Goal: Transaction & Acquisition: Subscribe to service/newsletter

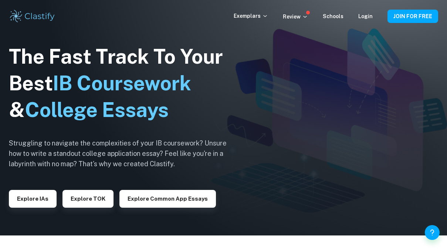
scroll to position [16, 0]
click at [265, 18] on p "Exemplars" at bounding box center [251, 16] width 34 height 8
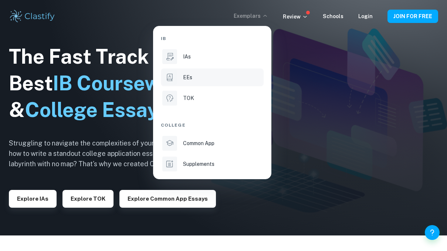
click at [191, 78] on p "EEs" at bounding box center [187, 77] width 9 height 8
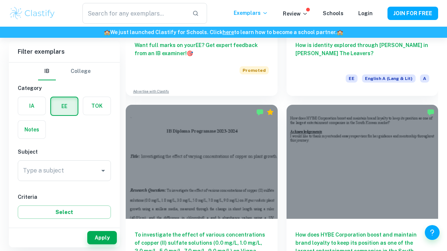
scroll to position [368, 0]
click at [408, 13] on button "JOIN FOR FREE" at bounding box center [412, 13] width 51 height 13
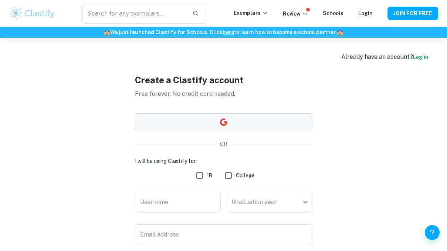
click at [237, 115] on button "button" at bounding box center [223, 122] width 177 height 18
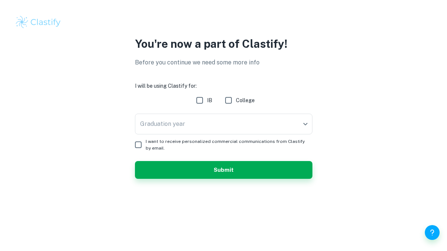
click at [199, 100] on input "IB" at bounding box center [199, 100] width 15 height 15
checkbox input "true"
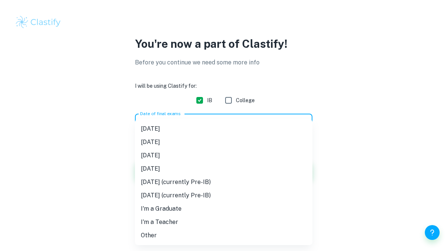
click at [200, 122] on body "We value your privacy We use cookies to enhance your browsing experience, serve…" at bounding box center [223, 125] width 447 height 251
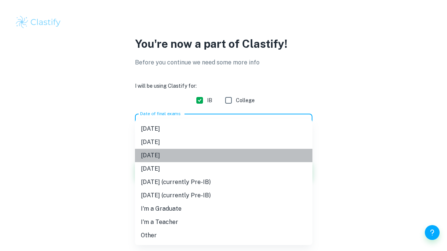
click at [179, 154] on li "[DATE]" at bounding box center [223, 155] width 177 height 13
type input "M26"
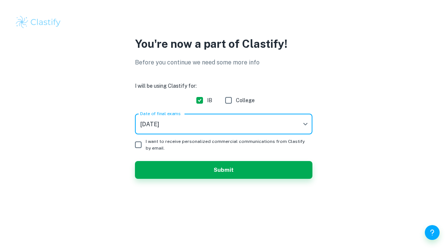
click at [142, 145] on input "I want to receive personalized commercial communications from Clastify by email." at bounding box center [138, 144] width 15 height 15
checkbox input "true"
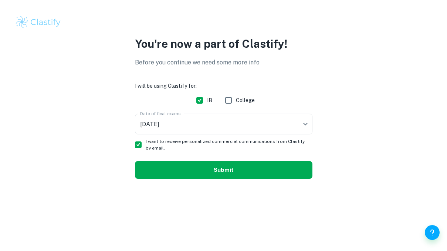
click at [227, 174] on button "Submit" at bounding box center [223, 170] width 177 height 18
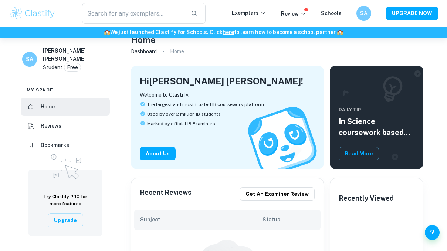
scroll to position [17, 0]
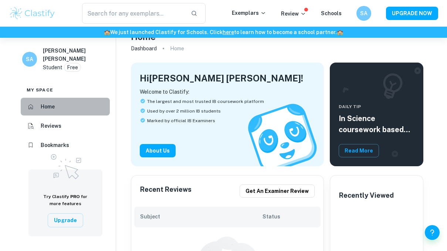
click at [63, 115] on li "Home" at bounding box center [65, 107] width 89 height 18
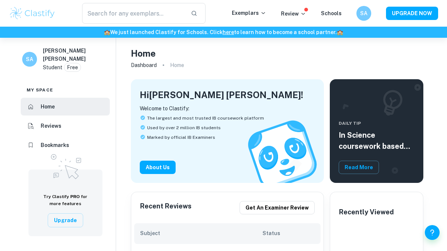
click at [241, 19] on div "​ Exemplars Review Schools SA UPGRADE NOW" at bounding box center [223, 13] width 447 height 21
click at [247, 13] on p "Exemplars" at bounding box center [249, 13] width 34 height 8
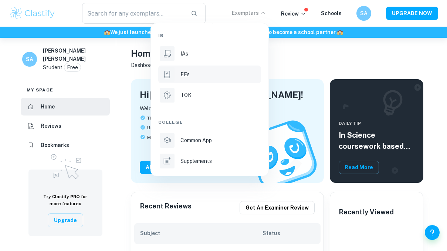
click at [190, 74] on div "EEs" at bounding box center [219, 74] width 79 height 8
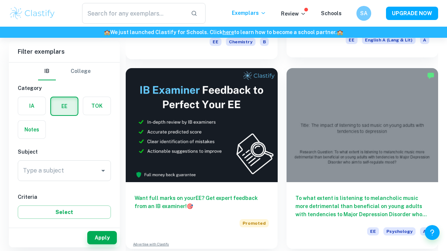
scroll to position [3274, 0]
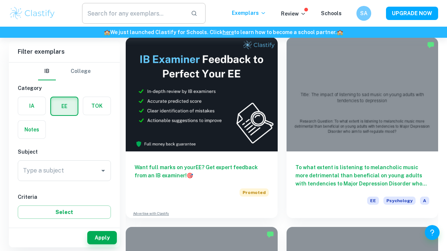
click at [168, 14] on input "text" at bounding box center [133, 13] width 102 height 21
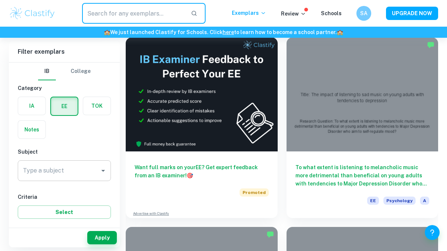
click at [71, 179] on div "Type a subject" at bounding box center [64, 170] width 93 height 21
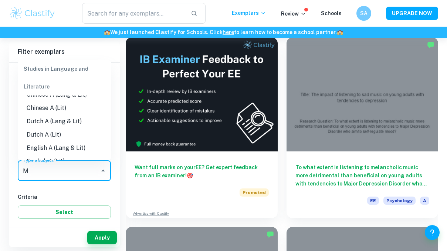
scroll to position [0, 0]
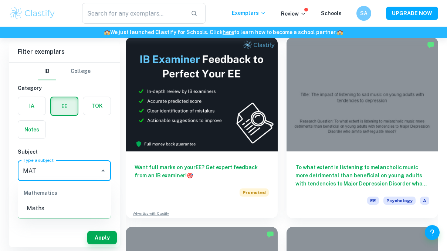
click at [56, 206] on li "Maths" at bounding box center [64, 207] width 93 height 13
type input "Maths"
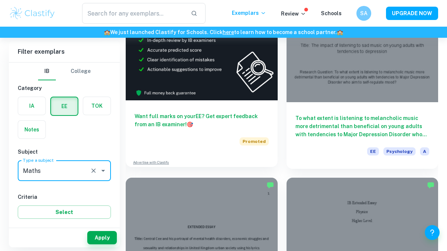
scroll to position [3326, 0]
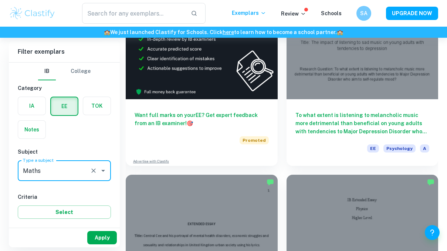
click at [105, 241] on button "Apply" at bounding box center [102, 237] width 30 height 13
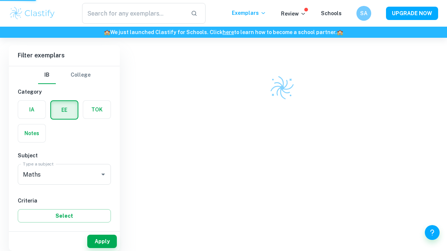
scroll to position [38, 0]
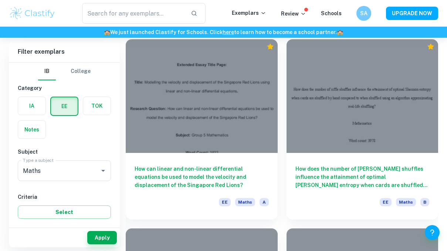
scroll to position [824, 0]
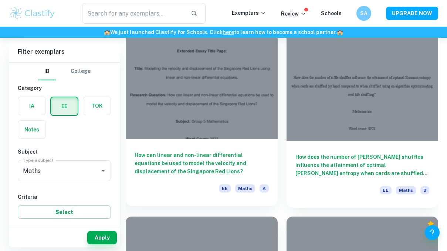
click at [254, 108] on div at bounding box center [202, 83] width 152 height 114
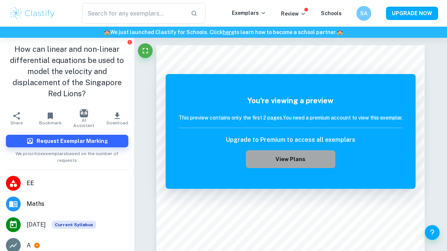
click at [316, 159] on button "View Plans" at bounding box center [290, 159] width 89 height 18
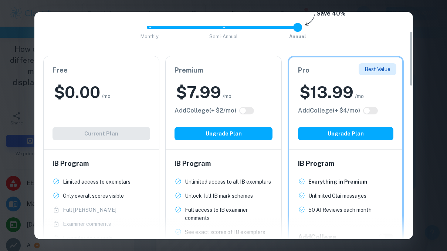
scroll to position [82, 0]
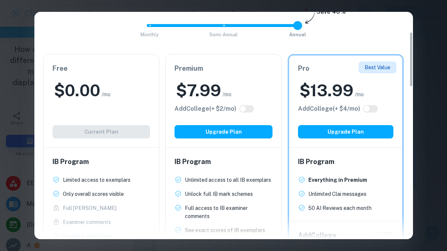
click at [231, 69] on h6 "Premium" at bounding box center [224, 68] width 98 height 10
click at [224, 72] on h6 "Premium" at bounding box center [224, 68] width 98 height 10
click at [246, 110] on input "checkbox" at bounding box center [243, 109] width 18 height 6
checkbox input "true"
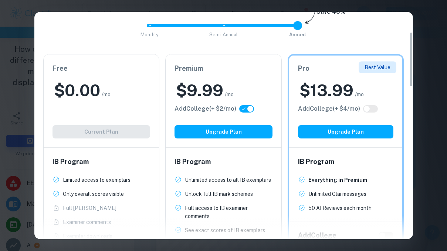
click at [248, 108] on input "checkbox" at bounding box center [250, 109] width 18 height 6
checkbox input "false"
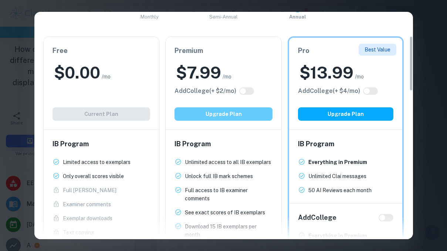
scroll to position [98, 0]
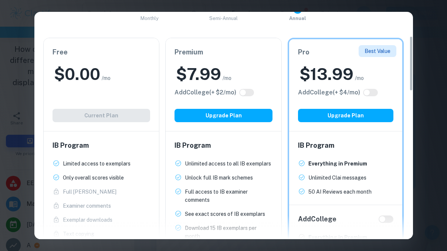
click at [425, 66] on div "Easily Ace Your IB Coursework & Crush College Essays. Get Clastify Premium Get …" at bounding box center [223, 125] width 447 height 251
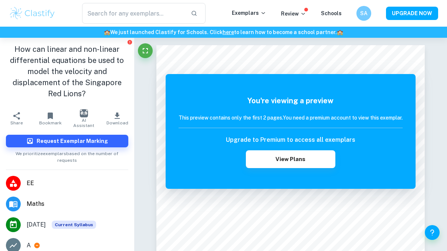
scroll to position [0, 0]
click at [305, 16] on icon at bounding box center [303, 14] width 6 height 6
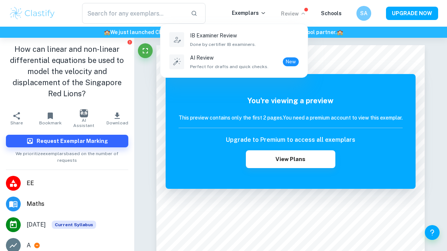
click at [303, 16] on div at bounding box center [223, 125] width 447 height 251
